Goal: Task Accomplishment & Management: Use online tool/utility

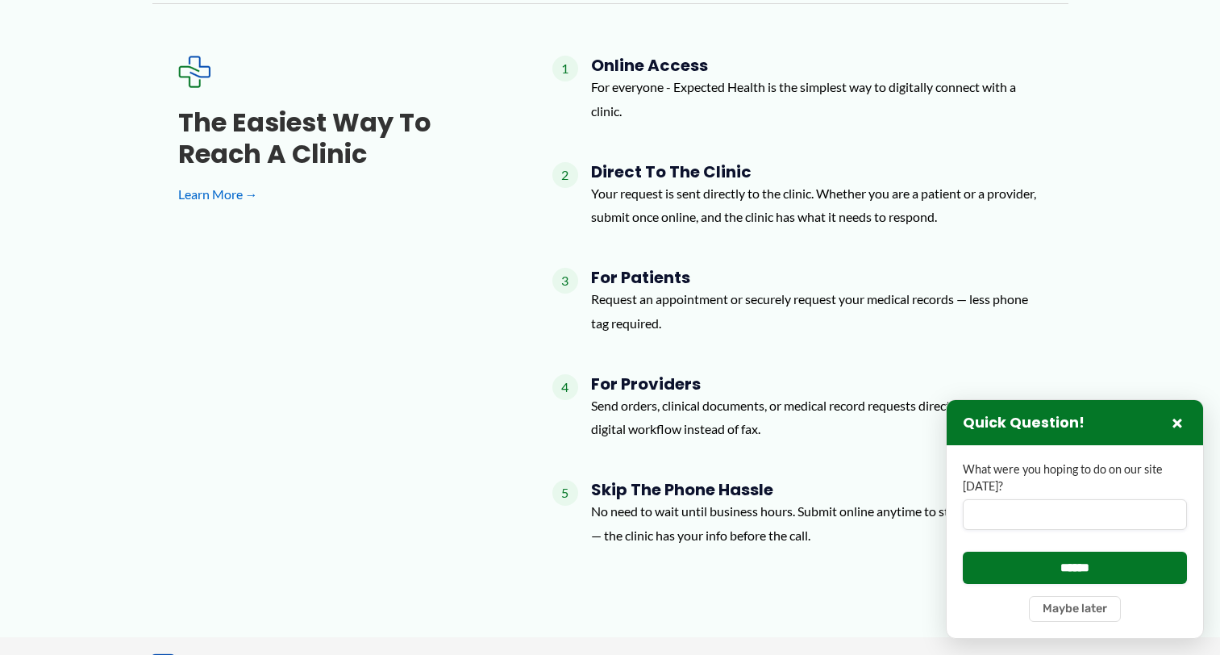
scroll to position [1306, 0]
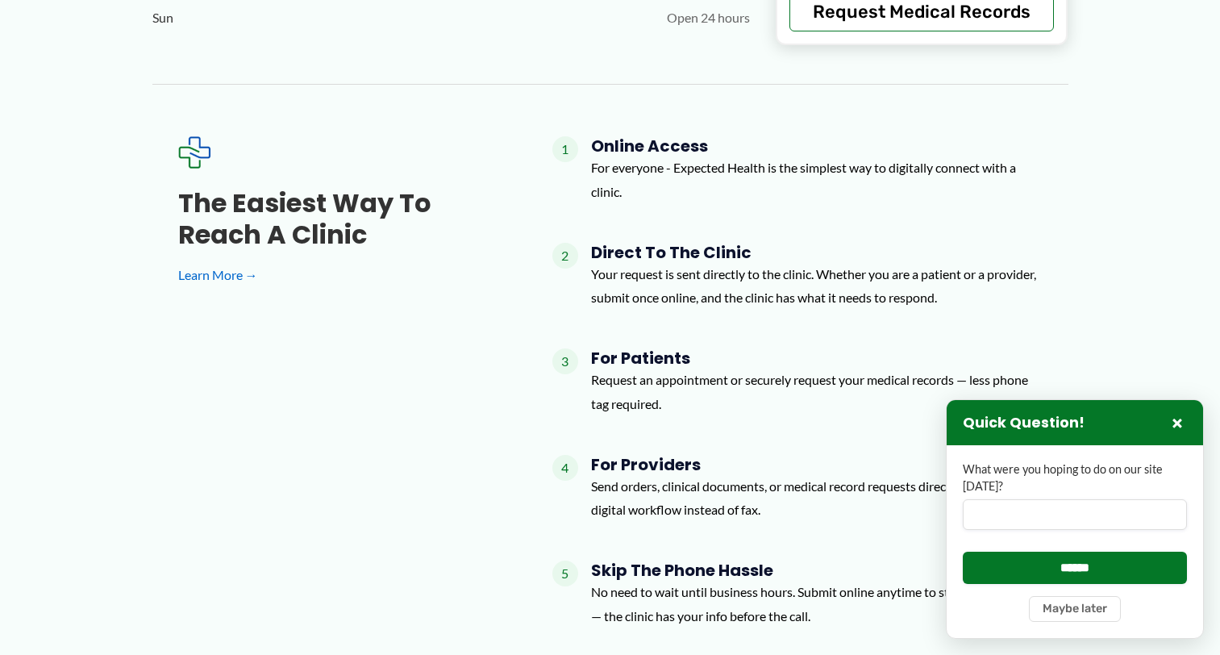
click at [644, 462] on h4 "For Providers" at bounding box center [817, 464] width 452 height 19
click at [643, 465] on h4 "For Providers" at bounding box center [817, 464] width 452 height 19
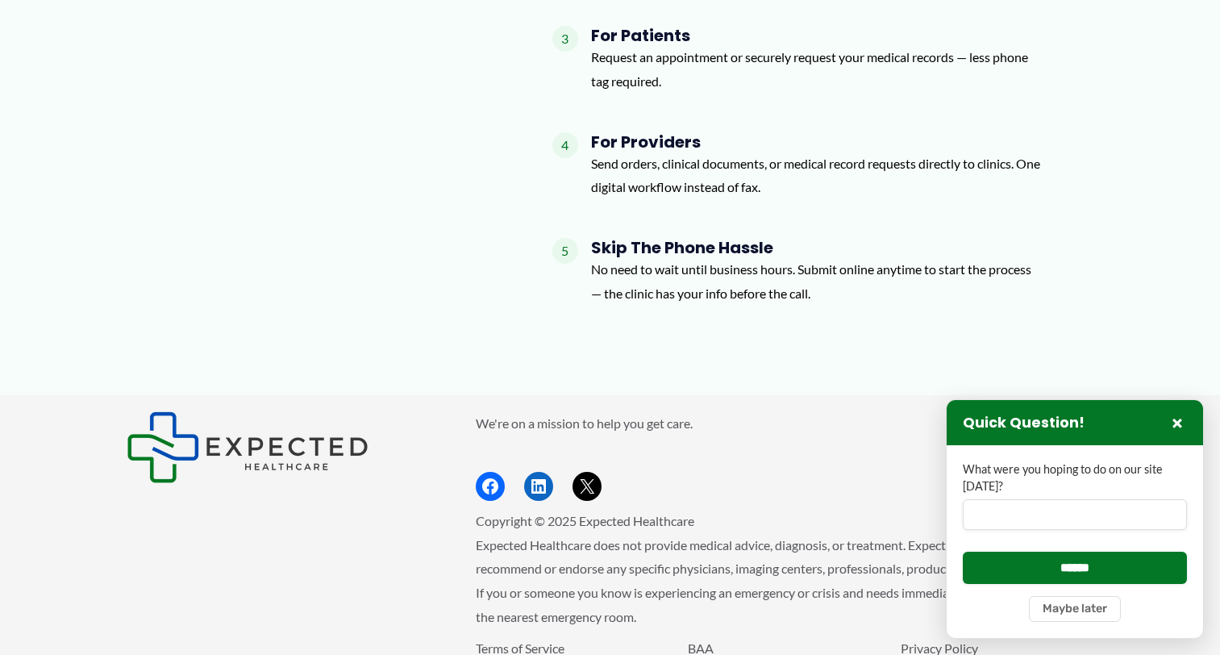
scroll to position [1710, 0]
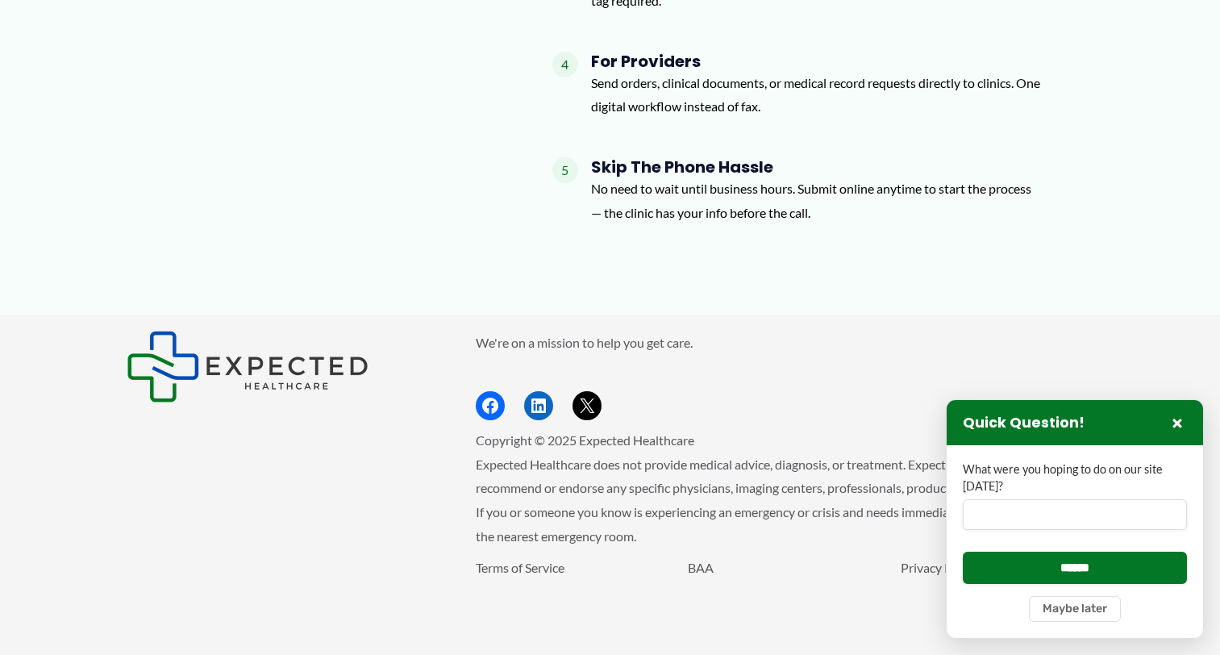
click at [1188, 431] on div "Quick Question! ×" at bounding box center [1075, 422] width 256 height 45
click at [1178, 418] on button "×" at bounding box center [1177, 422] width 19 height 19
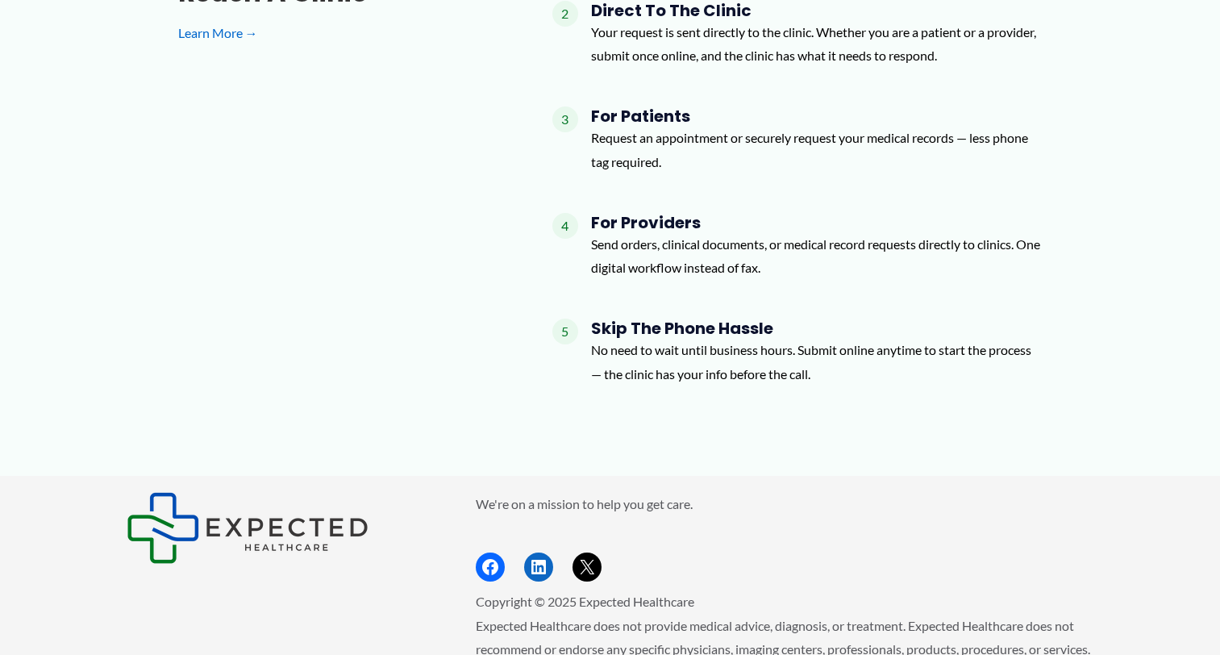
scroll to position [1387, 0]
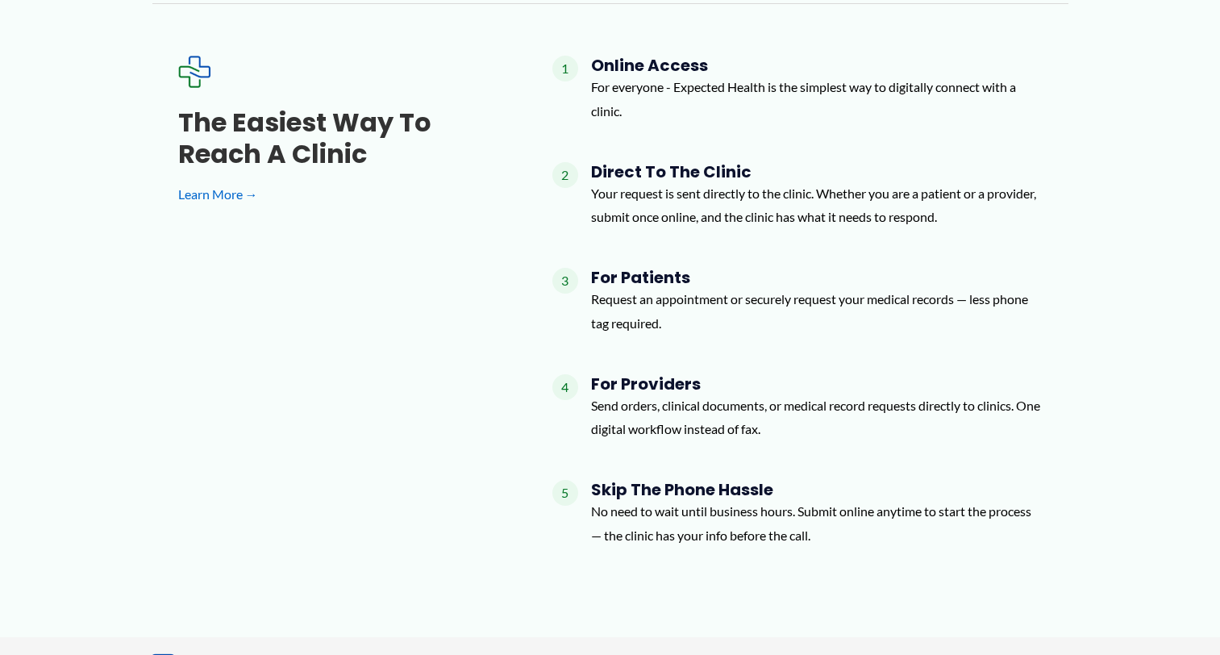
click at [694, 391] on h4 "For Providers" at bounding box center [817, 383] width 452 height 19
click at [705, 427] on p "Send orders, clinical documents, or medical record requests directly to clinics…" at bounding box center [817, 418] width 452 height 48
click at [565, 385] on span "4" at bounding box center [565, 387] width 26 height 26
click at [783, 427] on p "Send orders, clinical documents, or medical record requests directly to clinics…" at bounding box center [817, 418] width 452 height 48
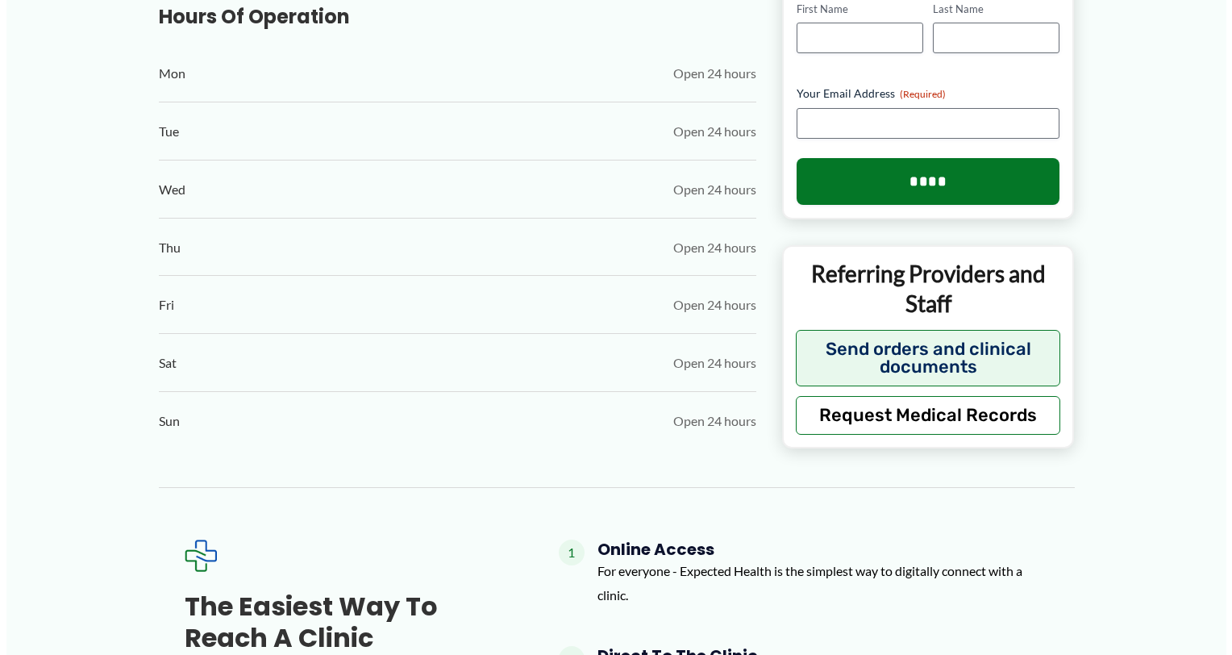
scroll to position [823, 0]
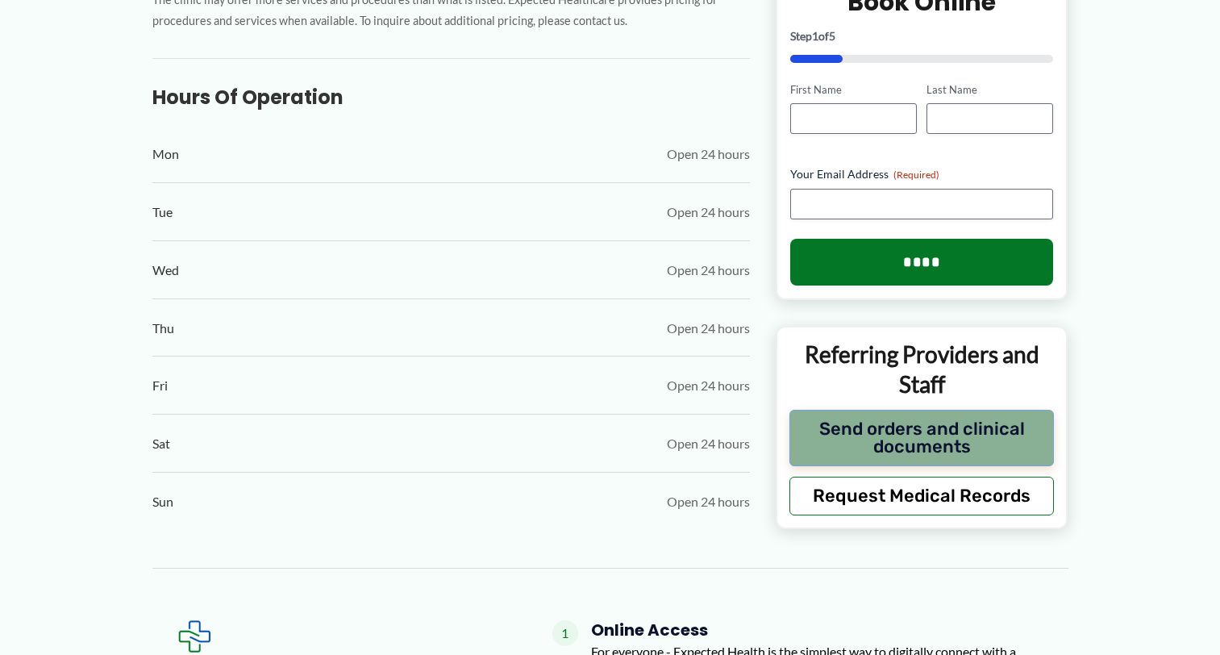
click at [871, 431] on button "Send orders and clinical documents" at bounding box center [922, 438] width 265 height 56
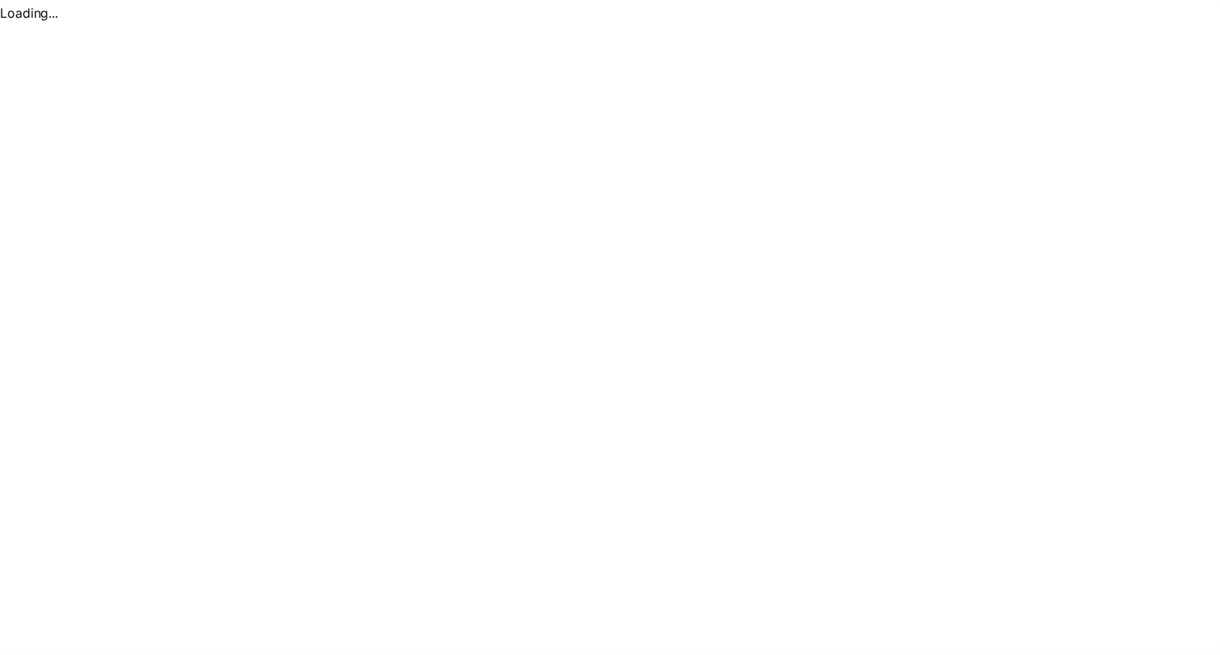
scroll to position [0, 0]
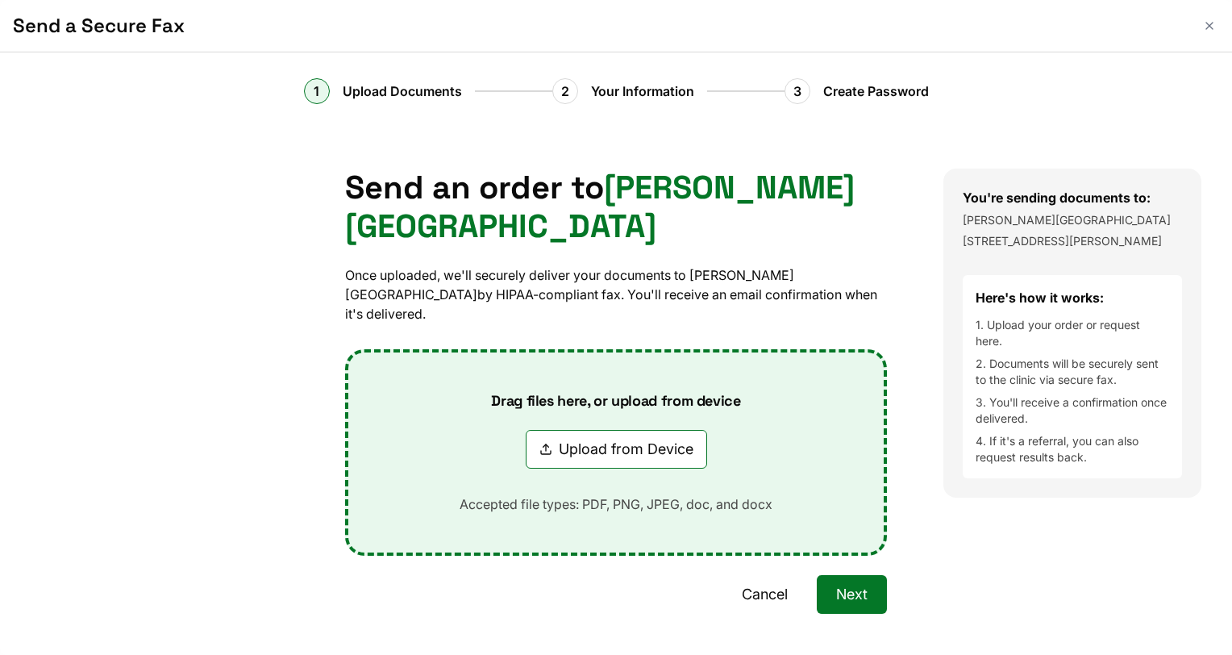
click at [775, 575] on button "Cancel" at bounding box center [765, 594] width 85 height 39
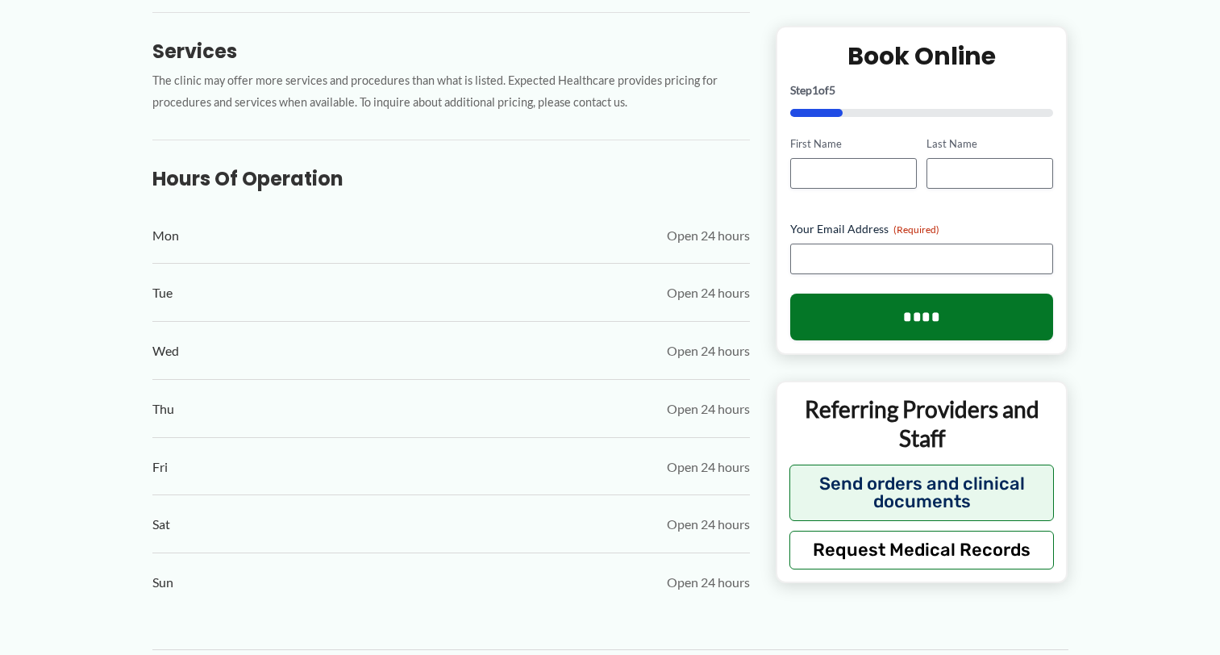
scroll to position [419, 0]
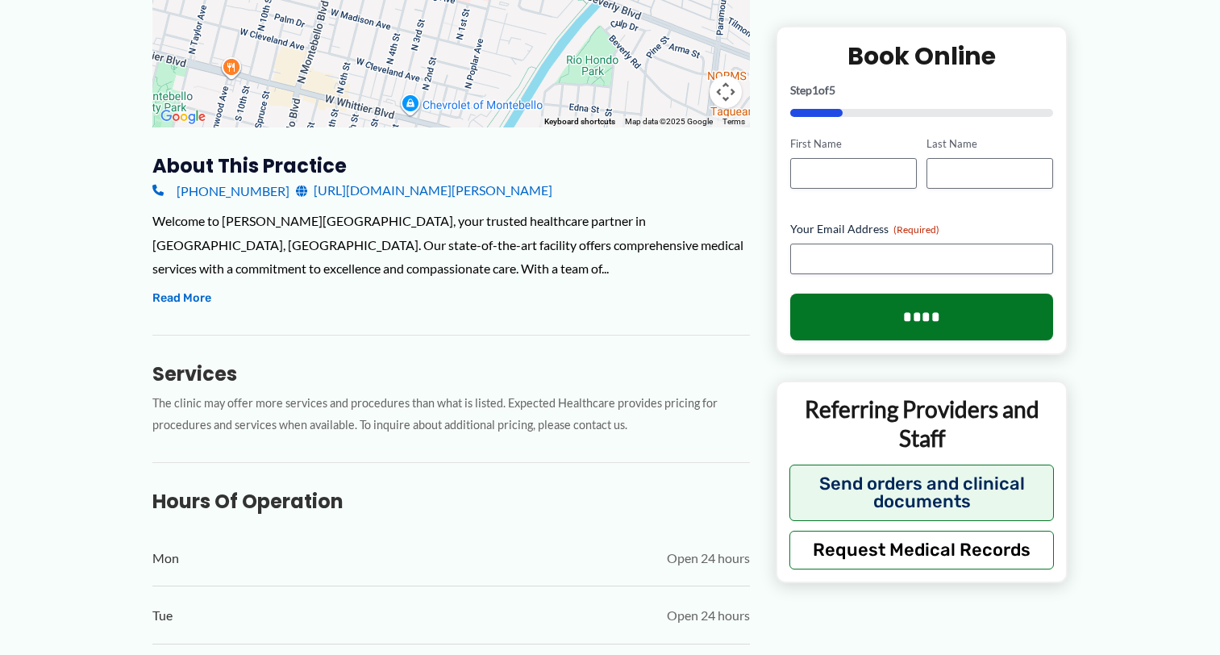
click at [397, 199] on link "https://www.beverly.org/" at bounding box center [424, 190] width 256 height 24
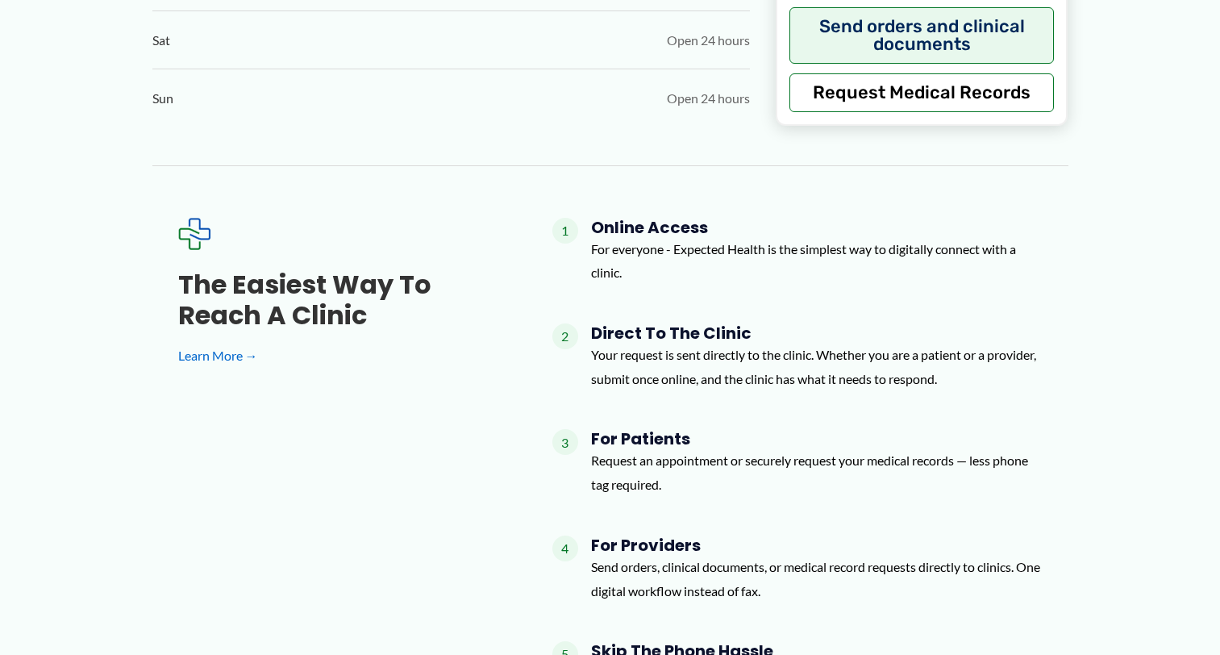
scroll to position [1145, 0]
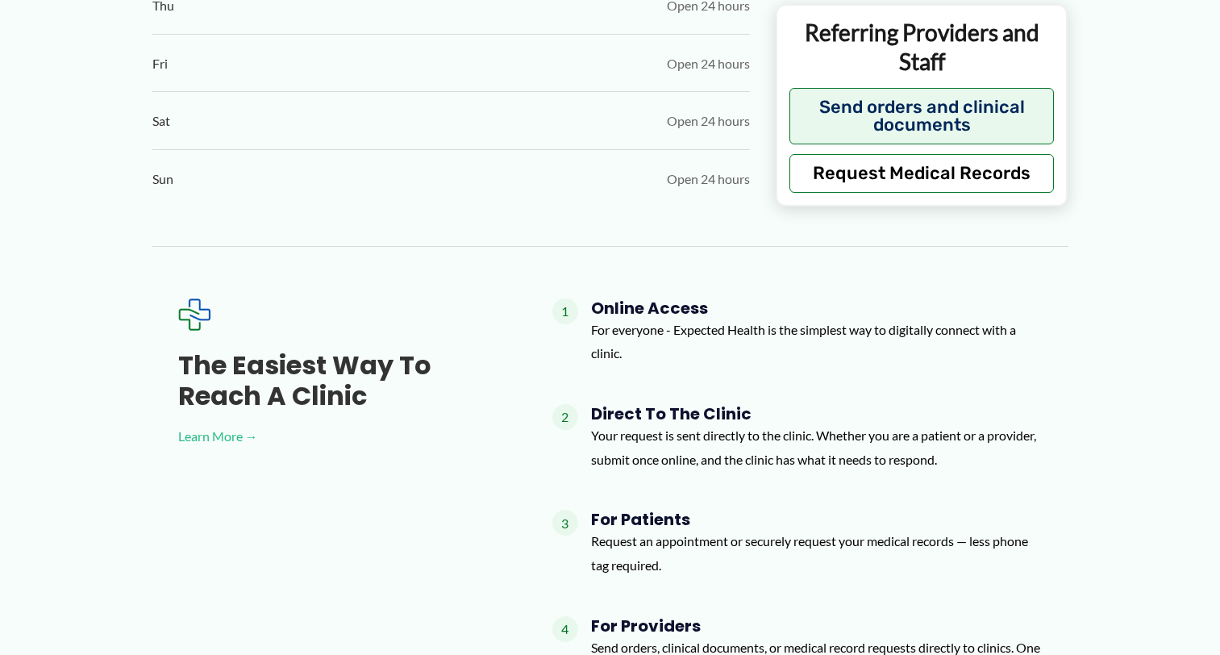
click at [220, 439] on link "Learn More →" at bounding box center [339, 436] width 323 height 24
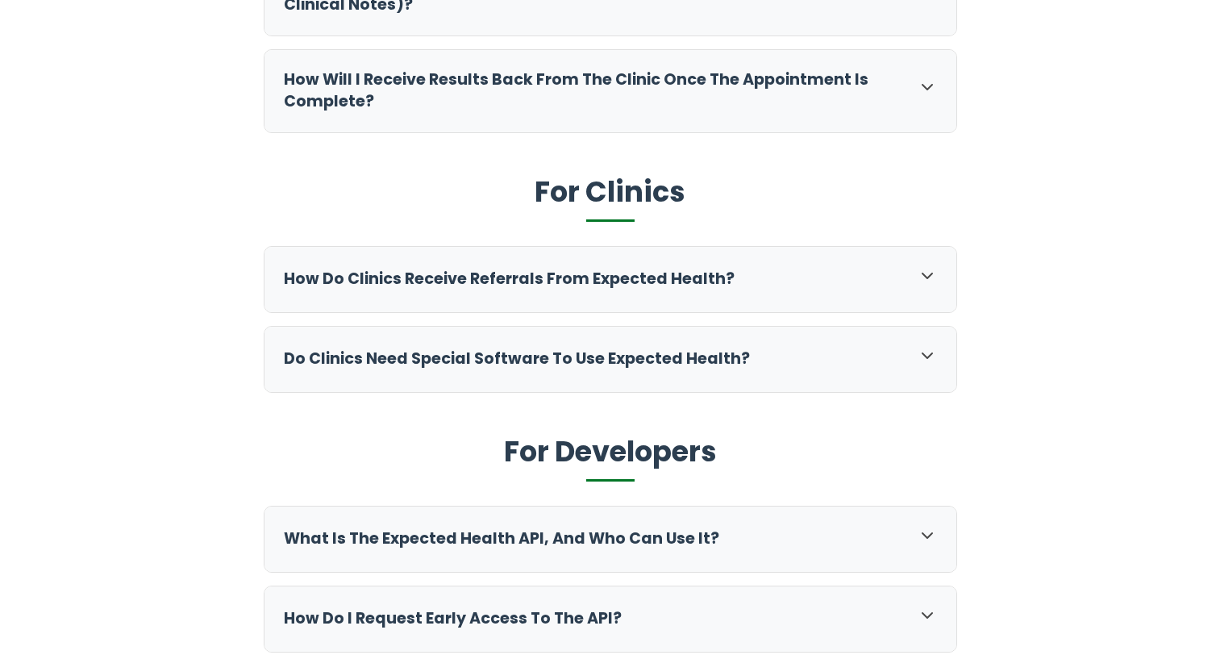
scroll to position [806, 0]
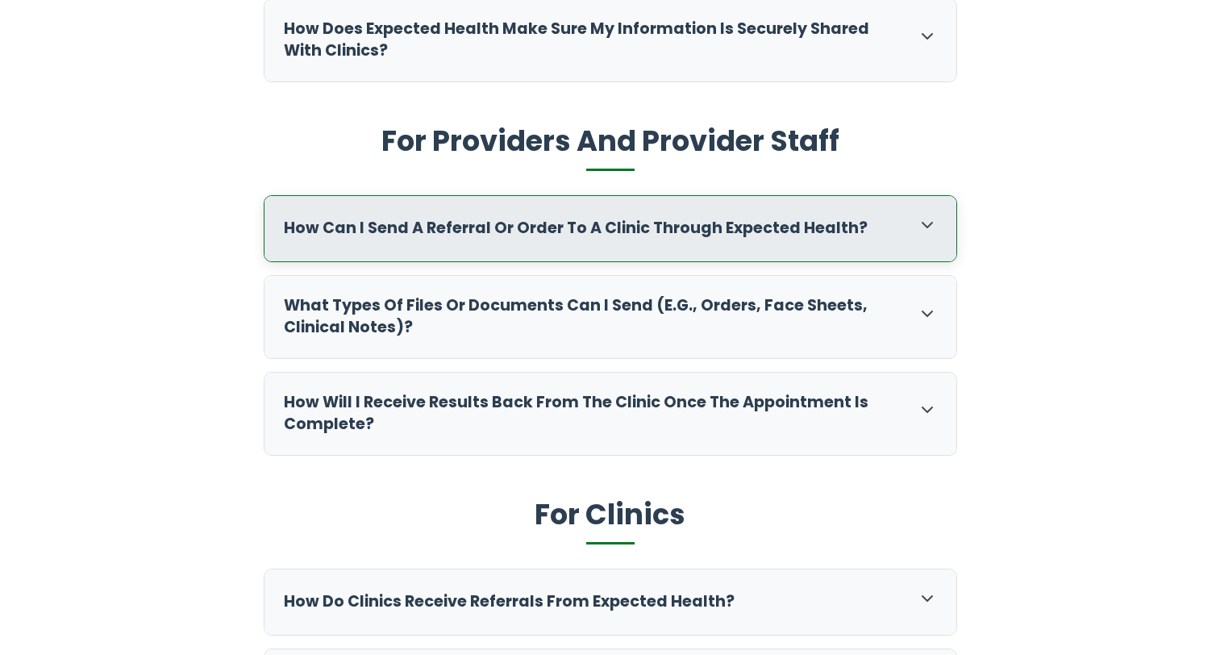
click at [562, 209] on div "How can I send a referral or order to a clinic through Expected Health?" at bounding box center [611, 228] width 692 height 65
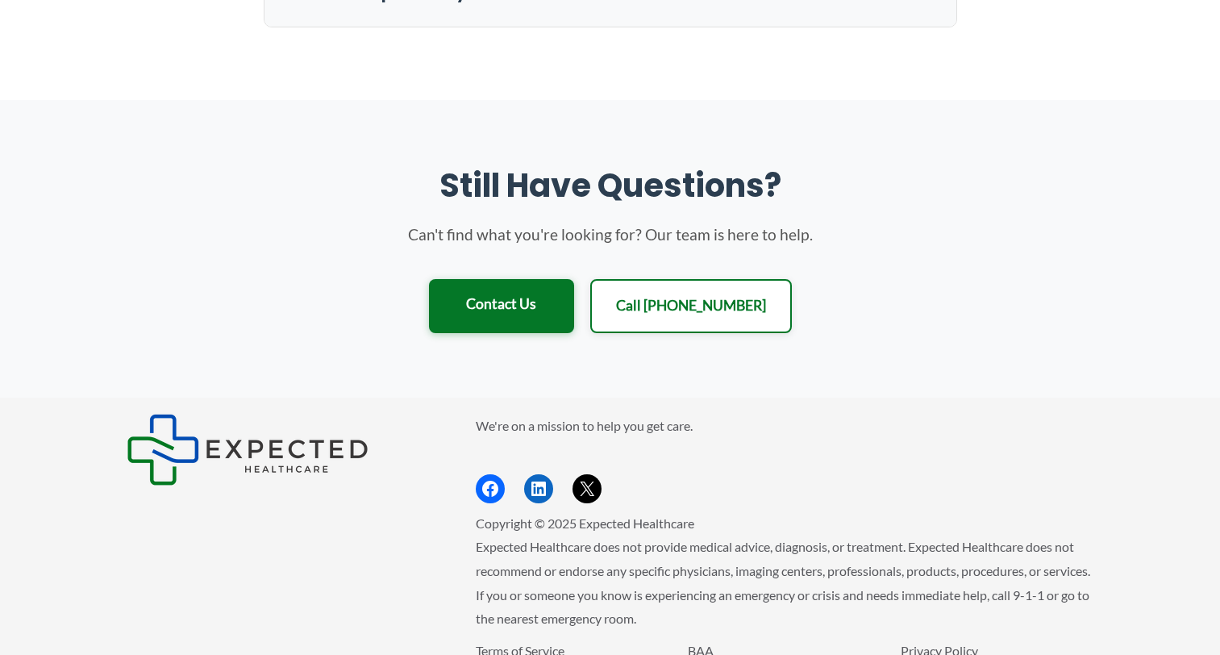
scroll to position [1938, 0]
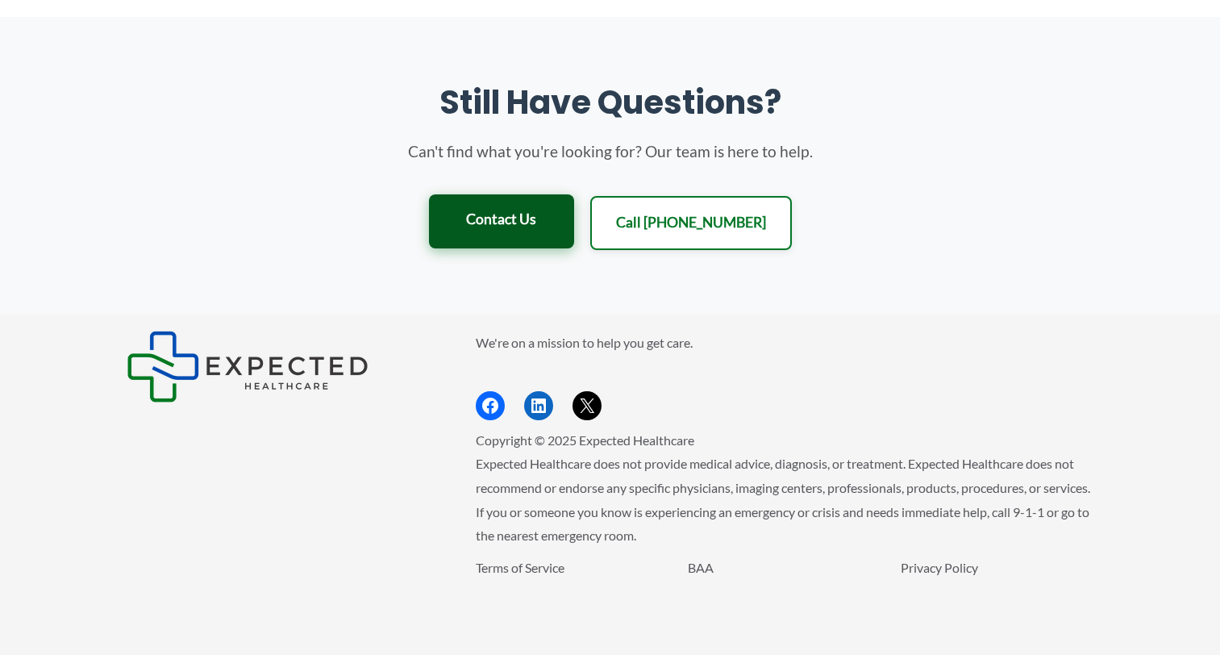
click at [569, 223] on link "Contact Us" at bounding box center [501, 221] width 145 height 54
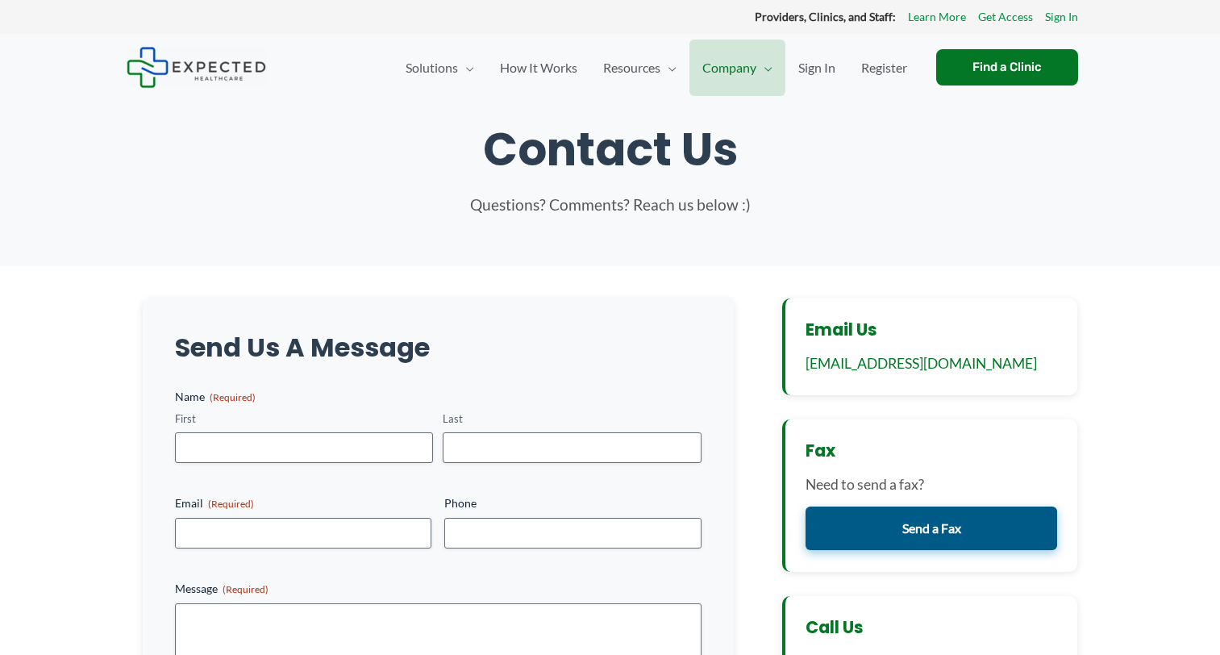
click at [940, 520] on link "Send a Fax" at bounding box center [932, 528] width 252 height 44
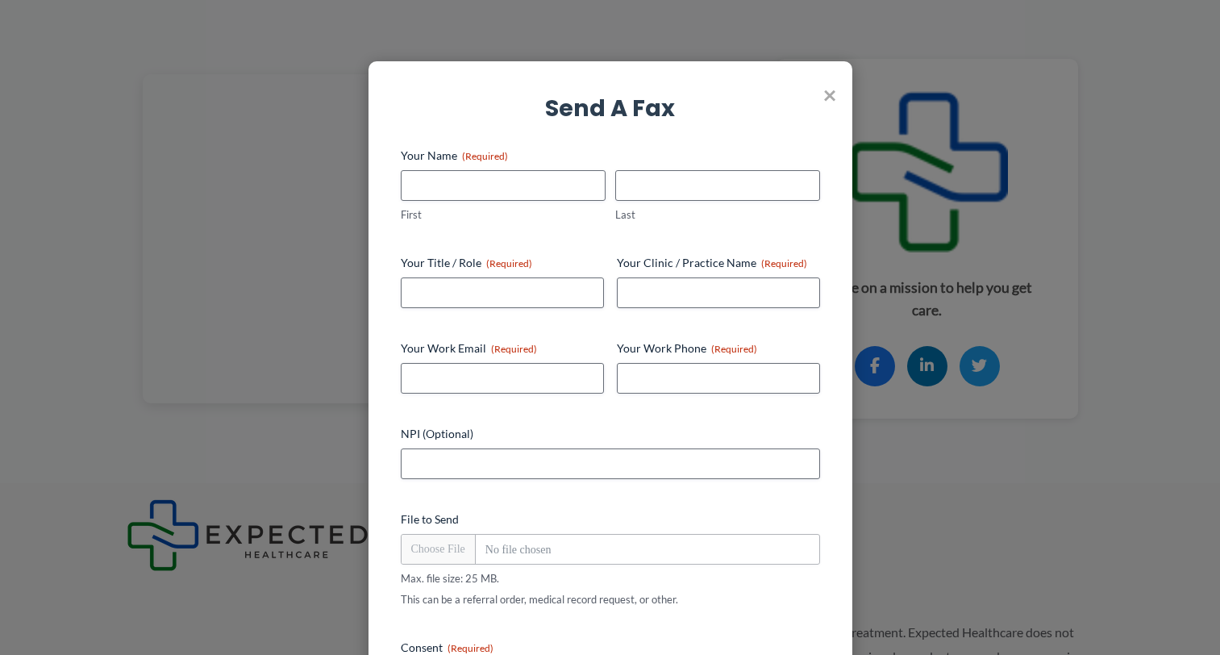
scroll to position [1136, 0]
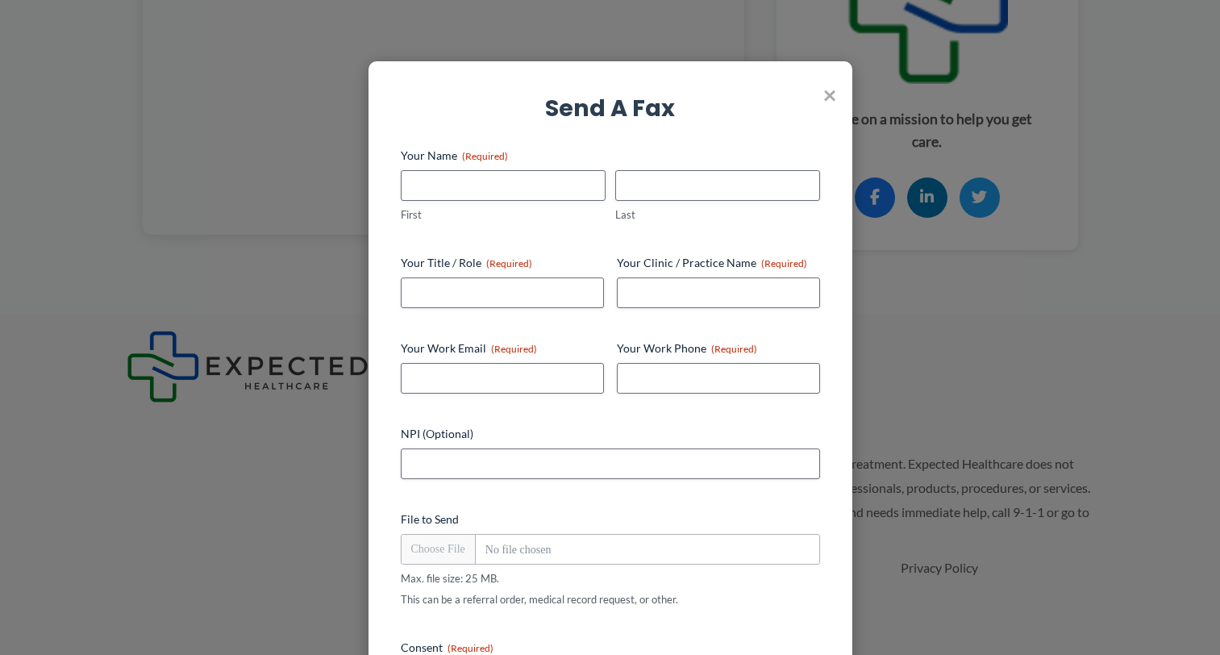
click at [709, 144] on div "Send a Fax This field is hidden when viewing the form Clinic ID This field is h…" at bounding box center [611, 453] width 484 height 785
drag, startPoint x: 761, startPoint y: 87, endPoint x: 760, endPoint y: 64, distance: 23.4
click at [760, 64] on div "Send a Fax This field is hidden when viewing the form Clinic ID This field is h…" at bounding box center [611, 453] width 484 height 785
drag, startPoint x: 754, startPoint y: 68, endPoint x: 731, endPoint y: 33, distance: 41.4
click at [731, 33] on div "× Send a Fax This field is hidden when viewing the form Clinic ID This field is…" at bounding box center [610, 327] width 1220 height 655
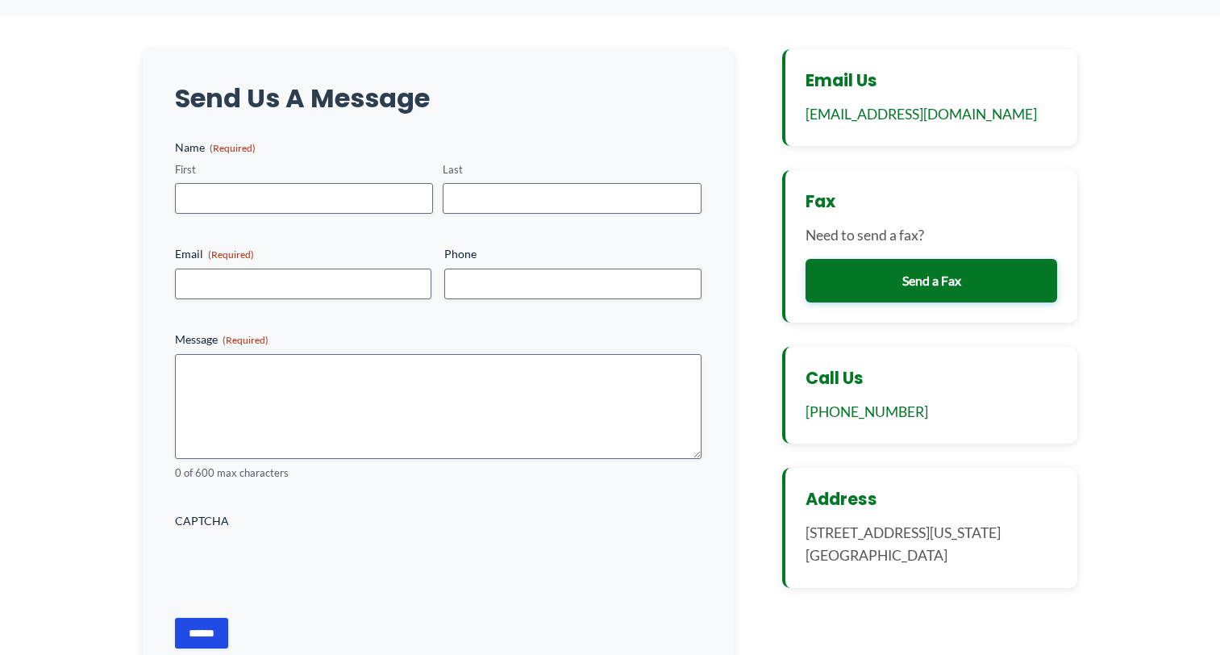
scroll to position [169, 0]
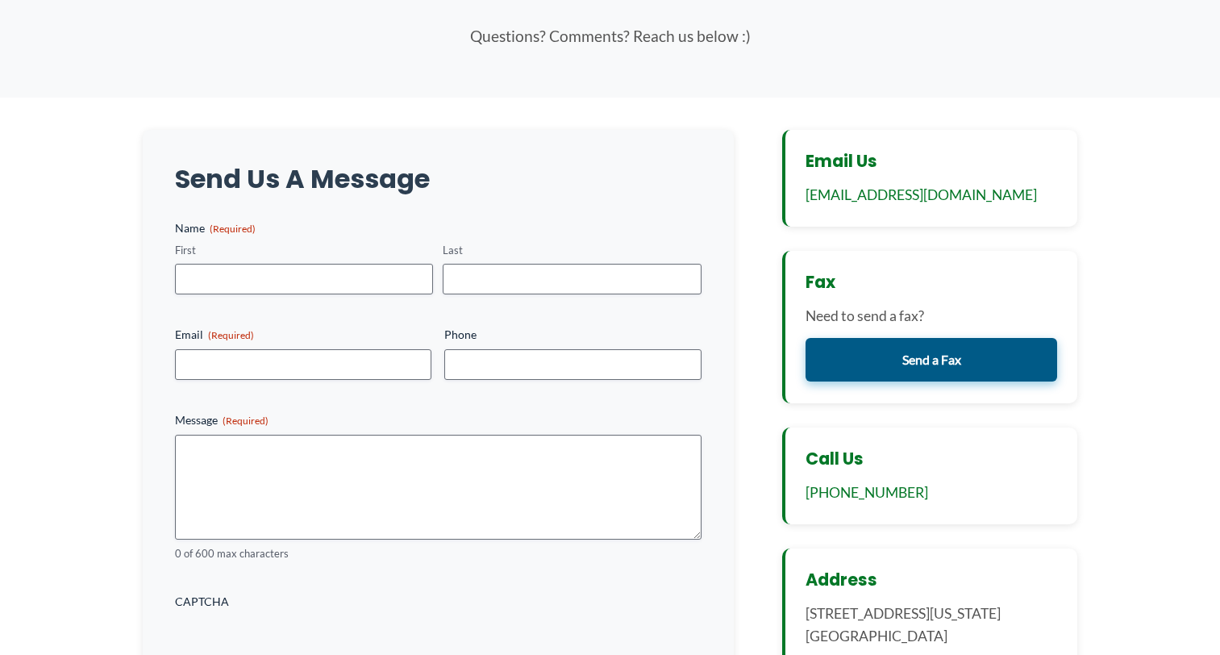
click at [919, 360] on link "Send a Fax" at bounding box center [932, 360] width 252 height 44
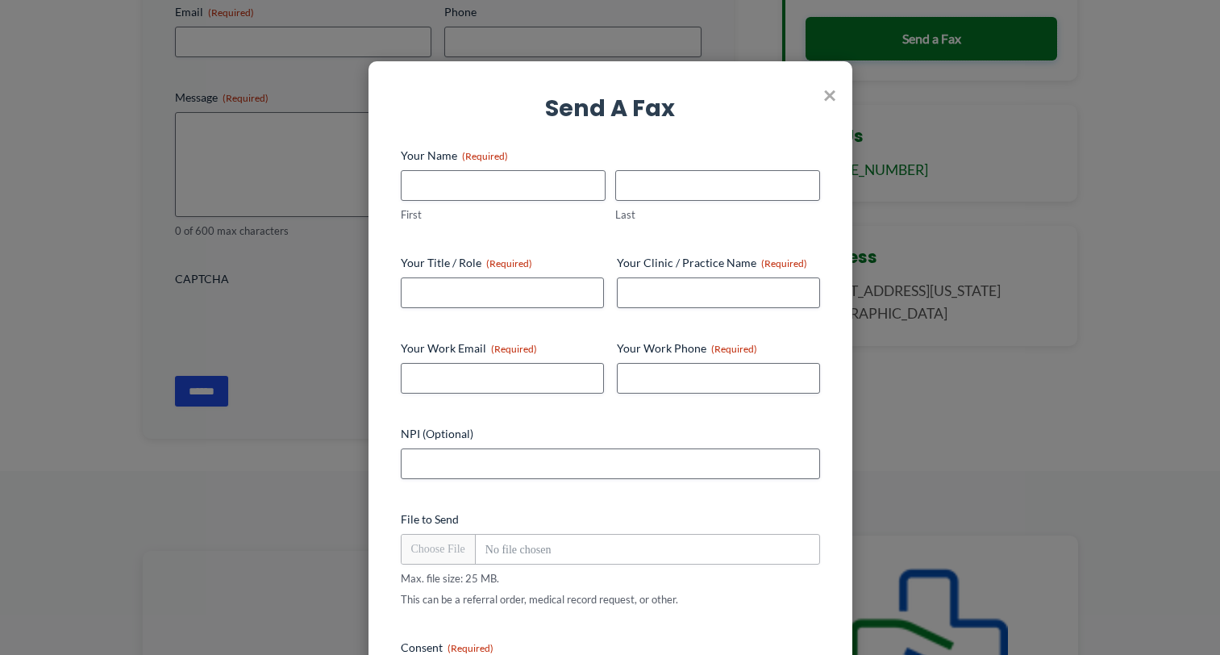
scroll to position [814, 0]
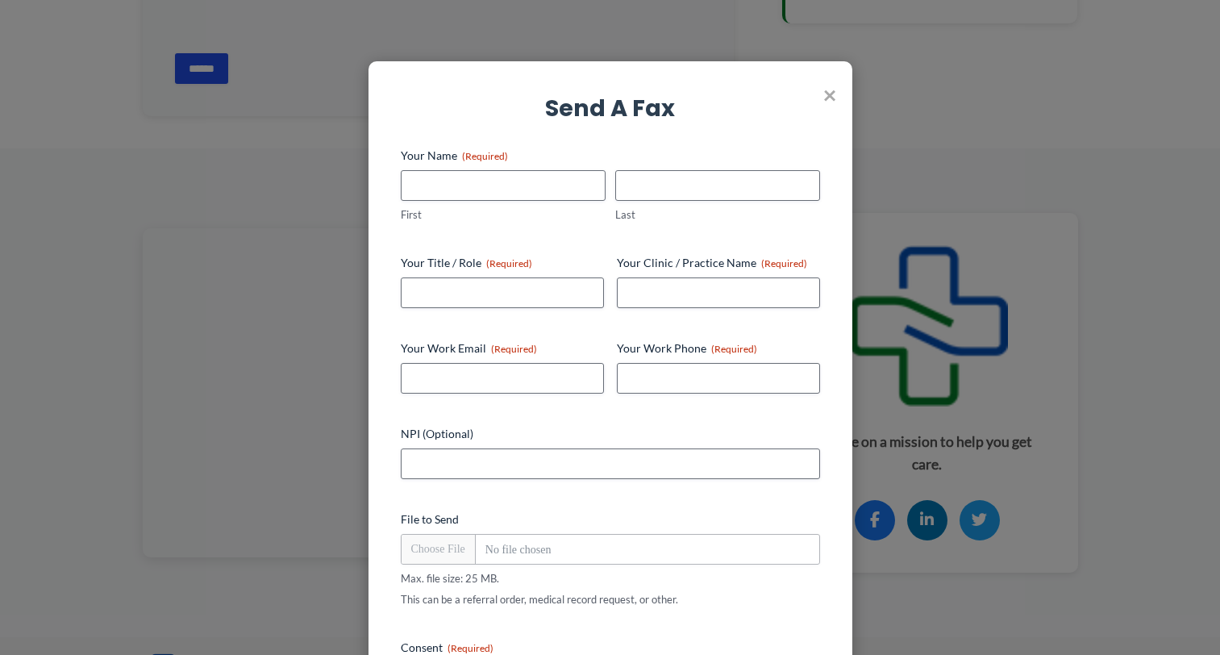
click at [487, 644] on span "(Required)" at bounding box center [471, 648] width 46 height 12
click at [477, 644] on span "(Required)" at bounding box center [471, 648] width 46 height 12
click at [436, 644] on legend "Consent (Required)" at bounding box center [447, 648] width 93 height 16
click at [511, 475] on input "NPI (Optional)" at bounding box center [610, 463] width 419 height 31
click at [831, 94] on span "×" at bounding box center [829, 94] width 13 height 42
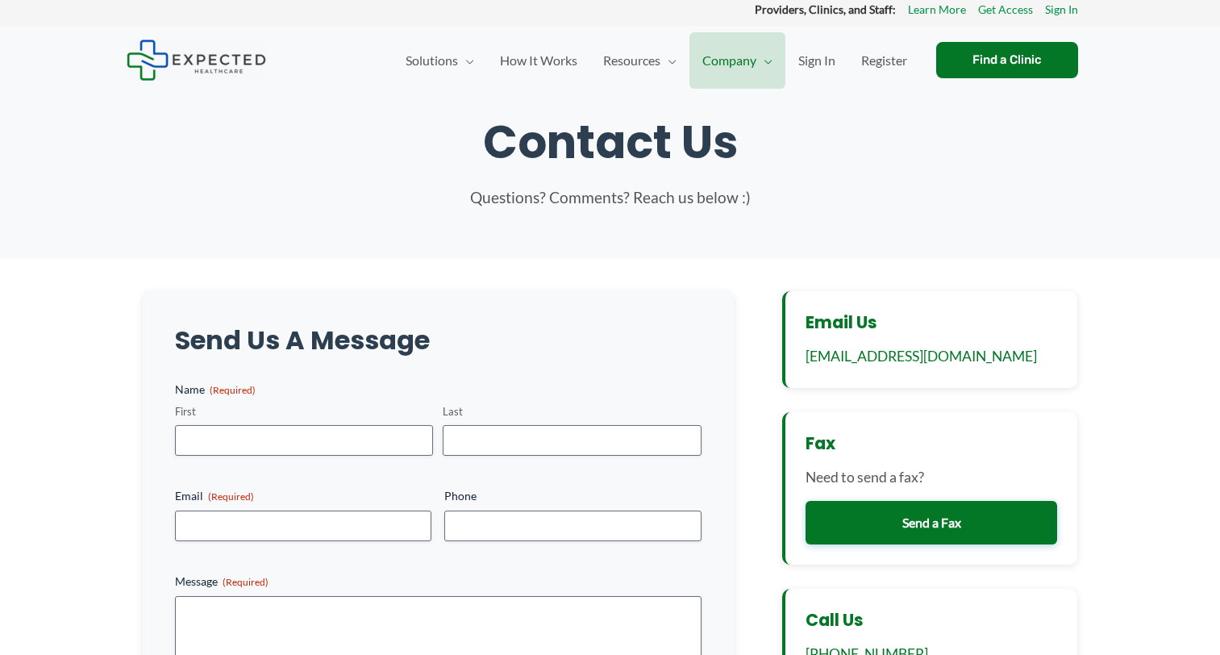
scroll to position [0, 0]
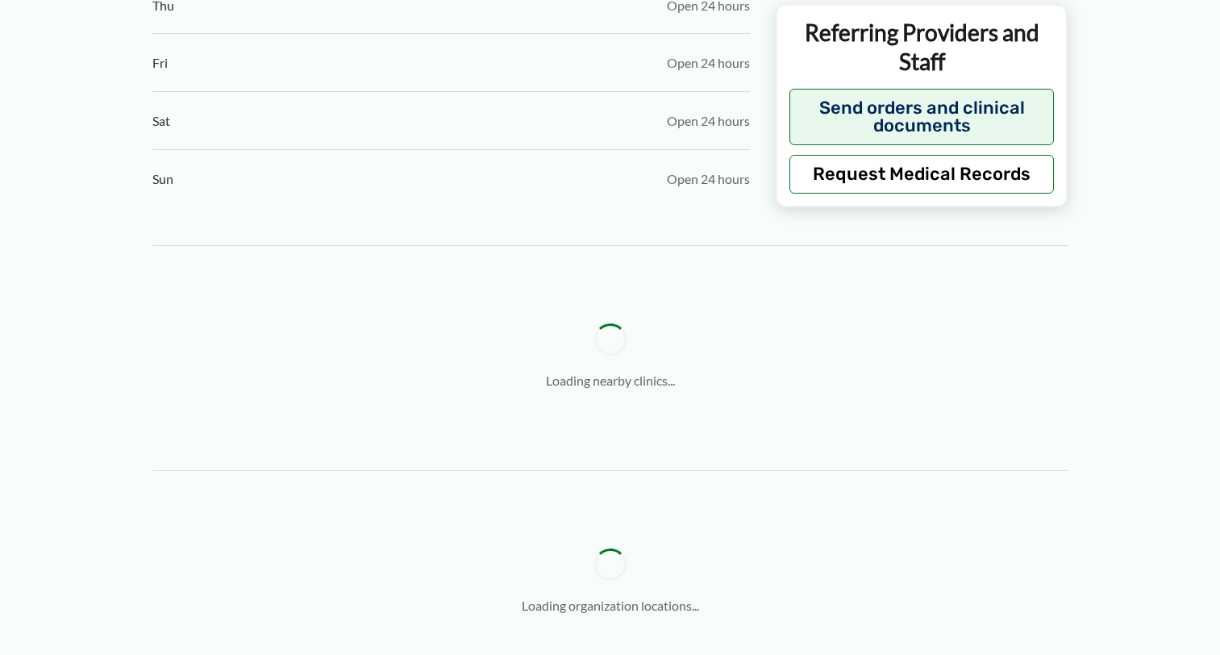
type input "**********"
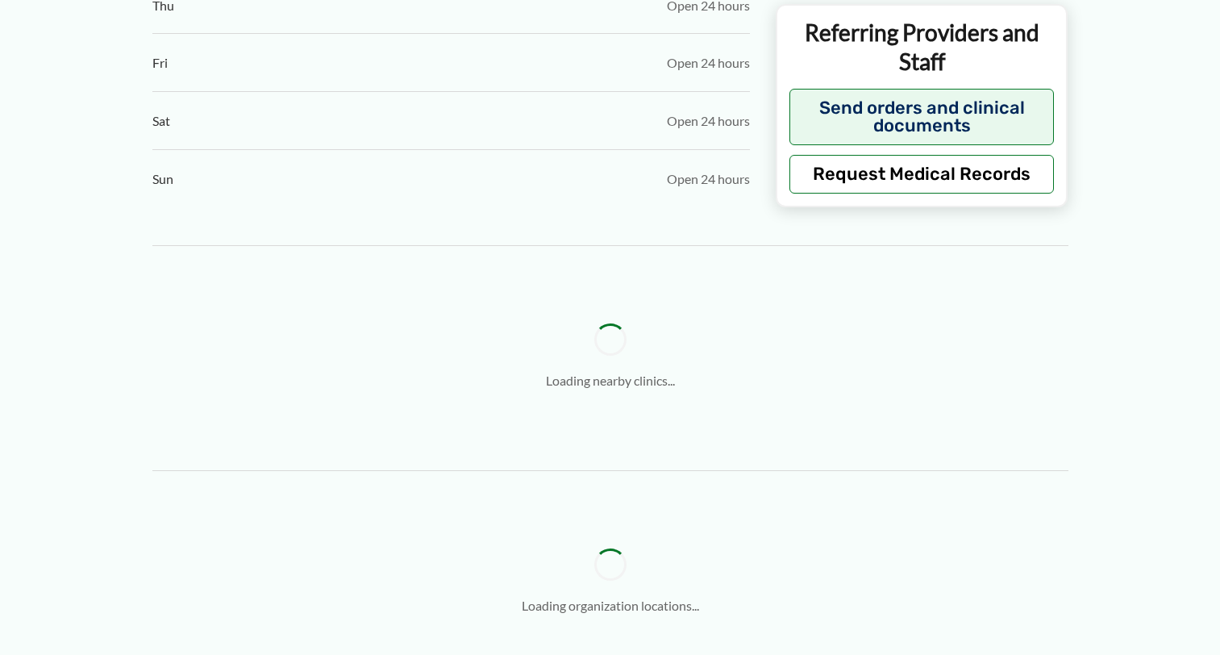
type input "**********"
